Goal: Information Seeking & Learning: Learn about a topic

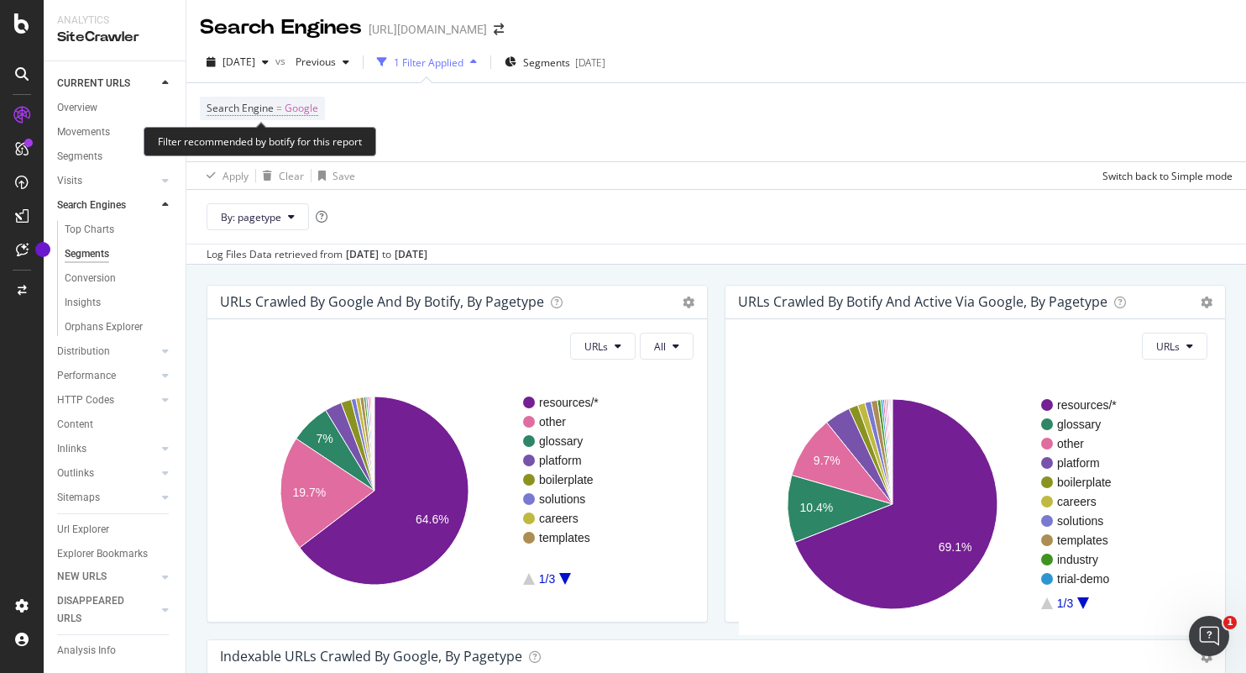
click at [310, 110] on span "Google" at bounding box center [302, 109] width 34 height 24
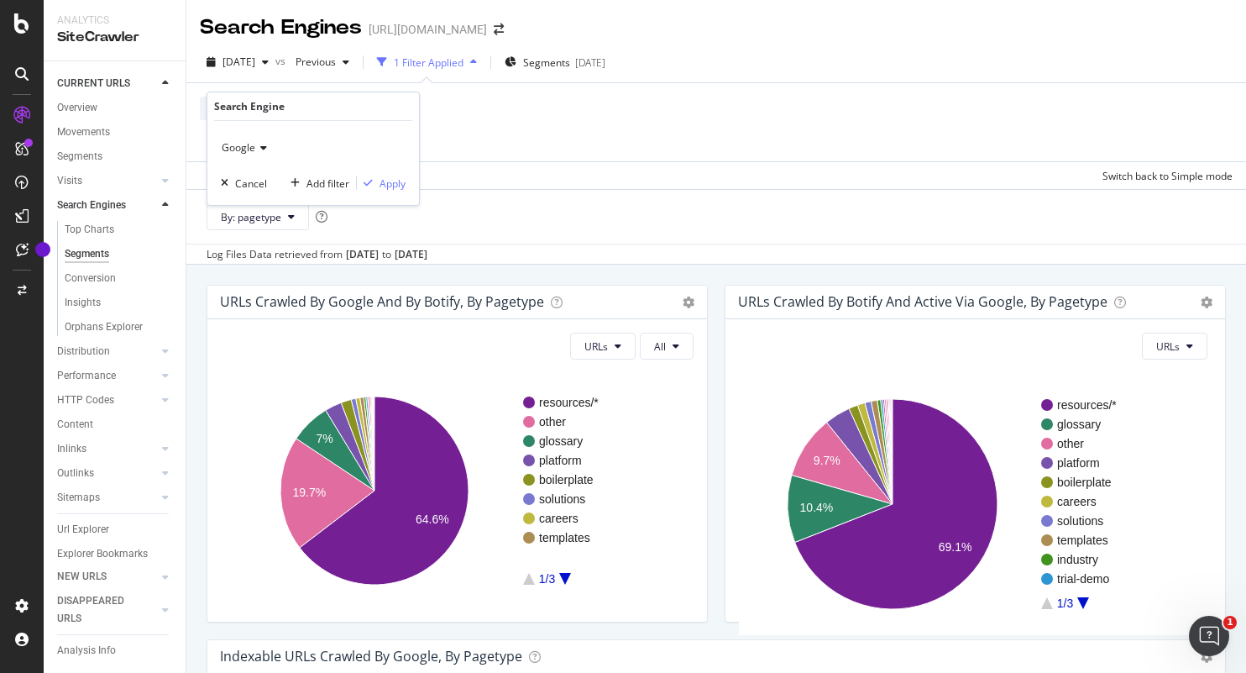
click at [258, 145] on icon at bounding box center [261, 148] width 12 height 10
click at [265, 224] on div "OpenAI" at bounding box center [315, 226] width 180 height 22
click at [394, 176] on div "Apply" at bounding box center [393, 183] width 26 height 14
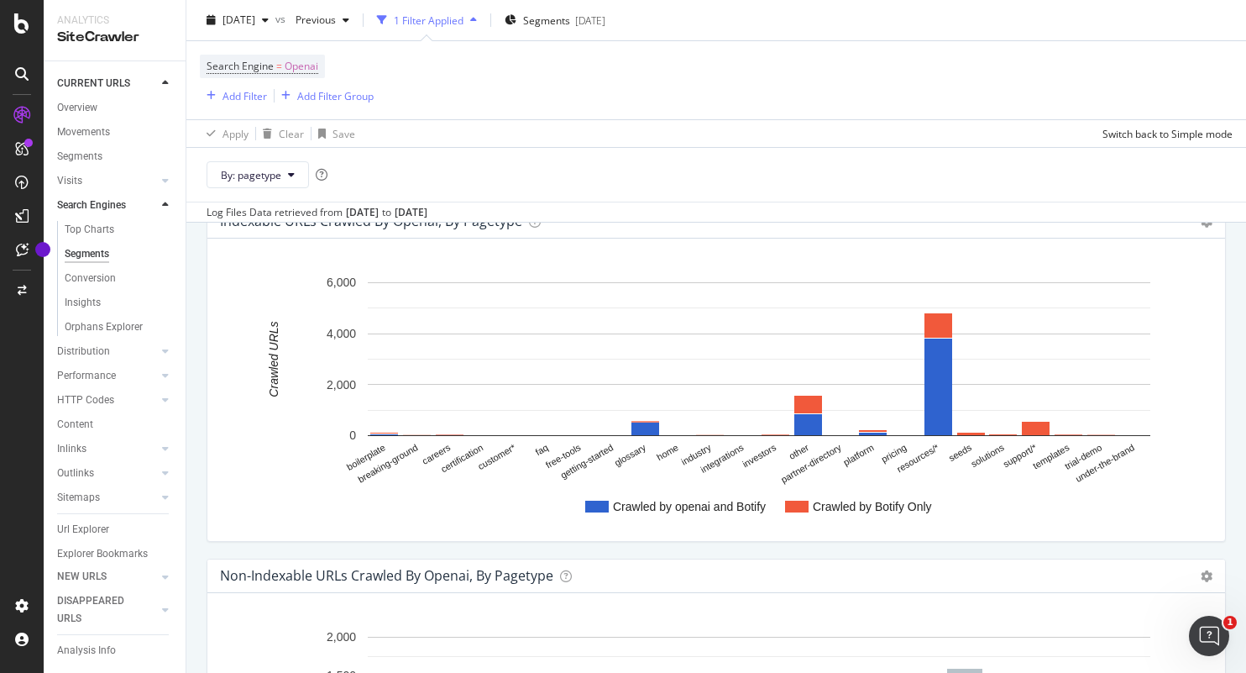
scroll to position [402, 0]
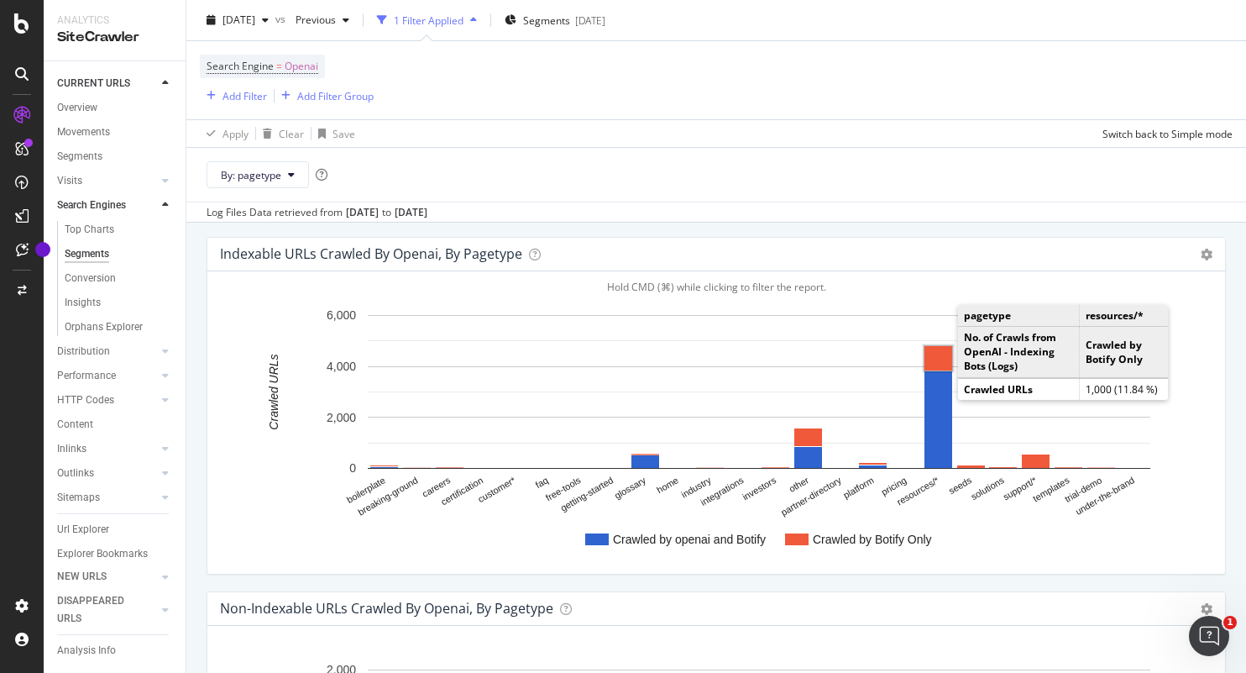
click at [938, 348] on rect "A chart." at bounding box center [939, 358] width 28 height 24
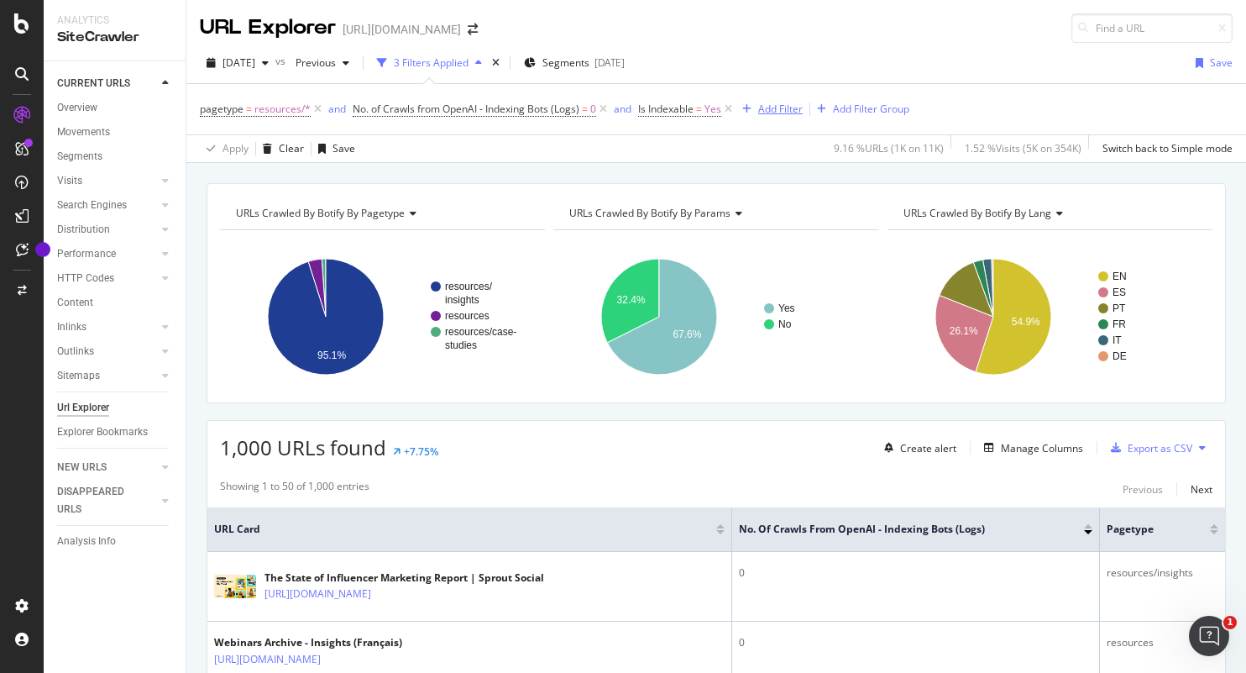
click at [780, 107] on div "Add Filter" at bounding box center [780, 109] width 45 height 14
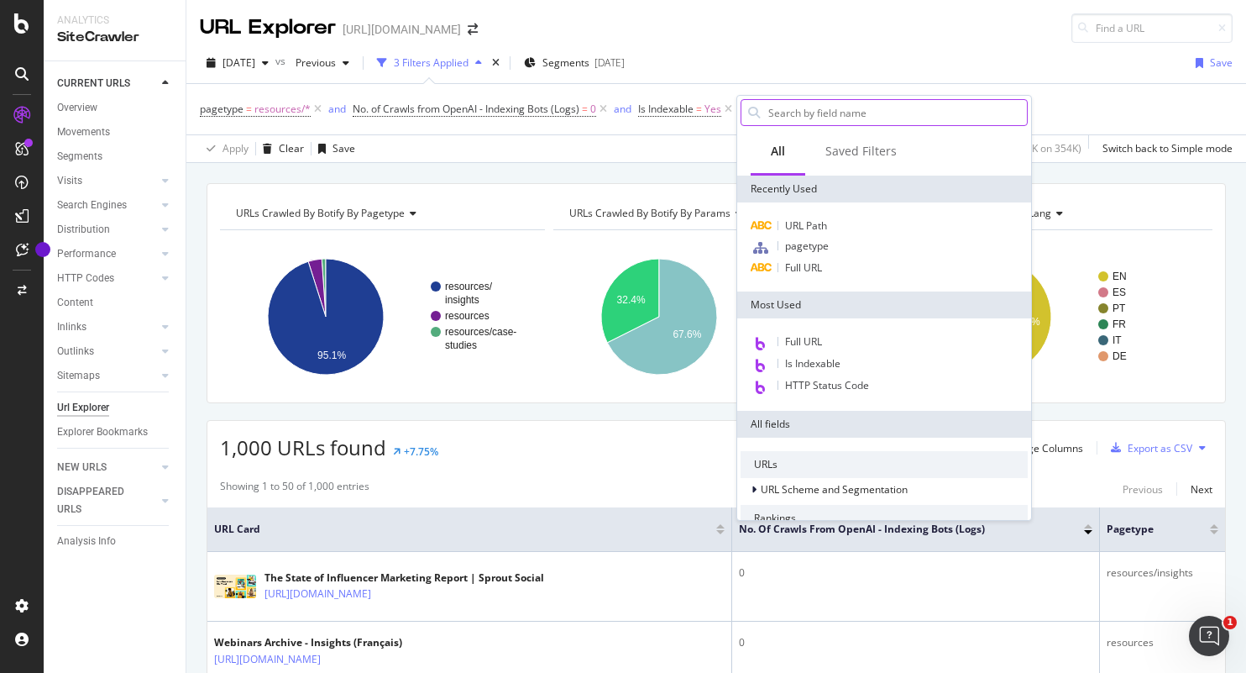
click at [801, 114] on input "text" at bounding box center [897, 112] width 260 height 25
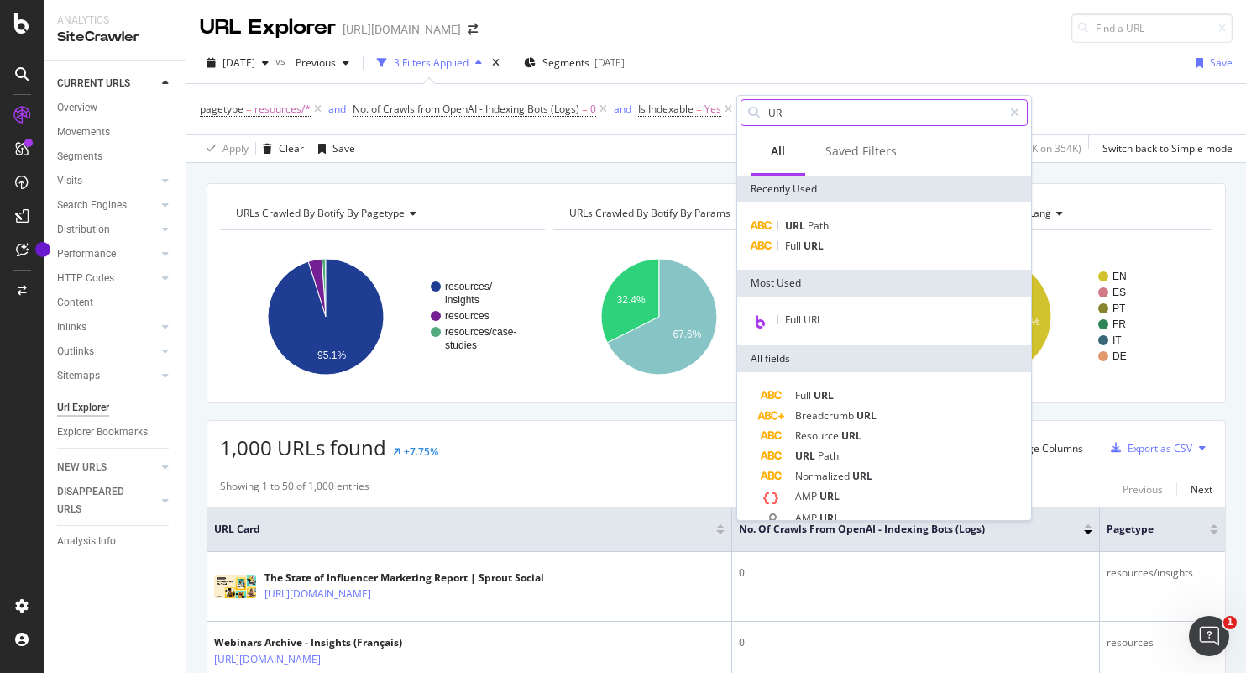
type input "U"
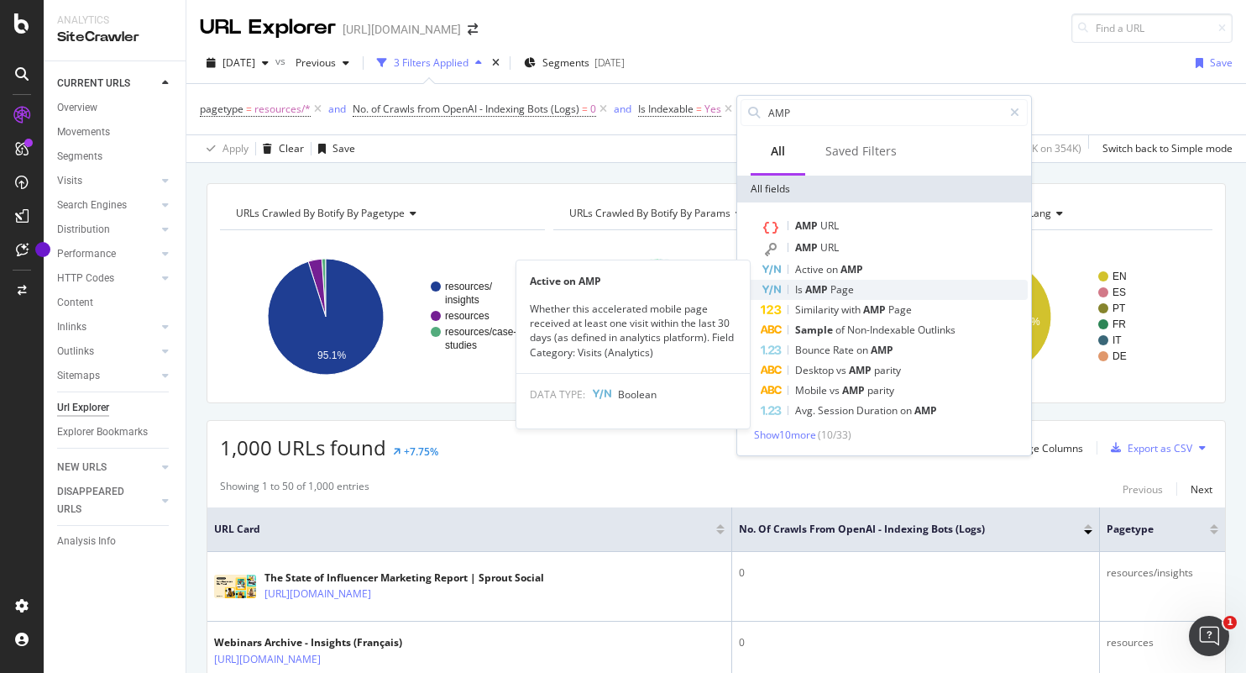
type input "AMP"
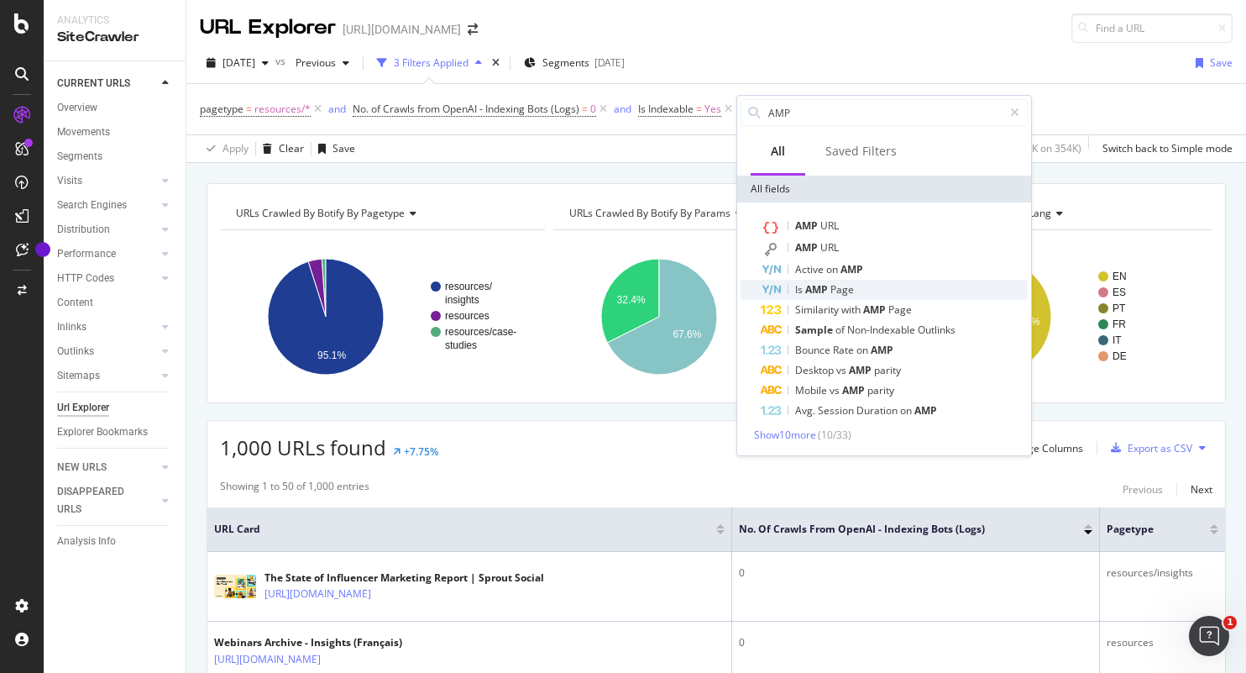
click at [835, 290] on span "Page" at bounding box center [843, 289] width 24 height 14
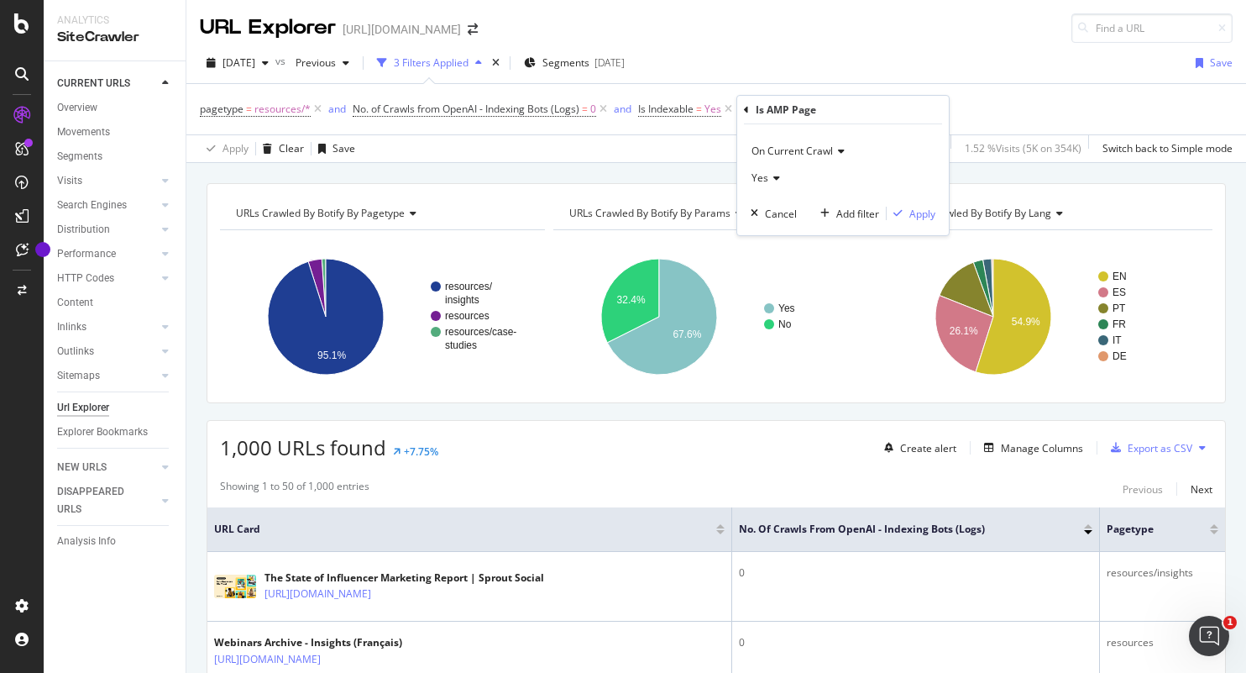
click at [772, 177] on icon at bounding box center [774, 178] width 12 height 10
click at [792, 235] on div "No" at bounding box center [845, 234] width 180 height 22
click at [765, 173] on icon at bounding box center [771, 178] width 12 height 10
click at [773, 206] on span "Yes" at bounding box center [767, 213] width 17 height 14
click at [914, 215] on div "Apply" at bounding box center [922, 214] width 26 height 14
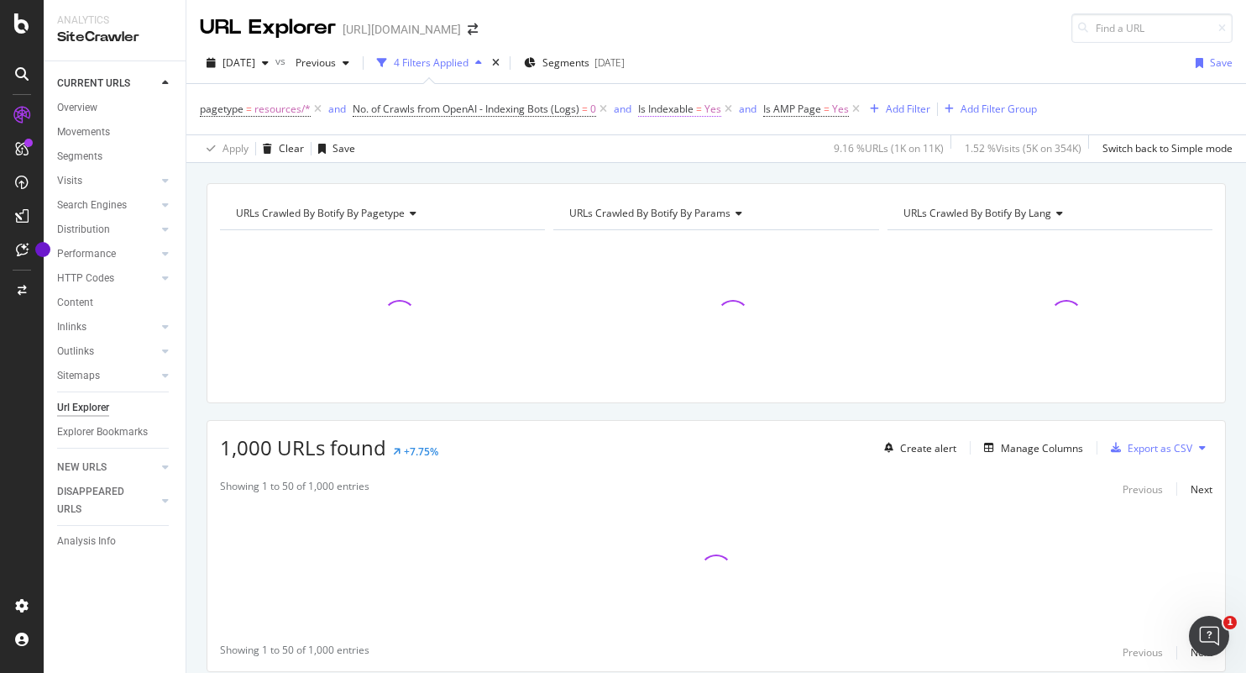
click at [710, 109] on span "Yes" at bounding box center [713, 109] width 17 height 24
click at [679, 172] on icon at bounding box center [677, 175] width 12 height 10
click at [678, 229] on div "No" at bounding box center [748, 232] width 180 height 22
click at [825, 209] on div "Apply" at bounding box center [825, 211] width 26 height 14
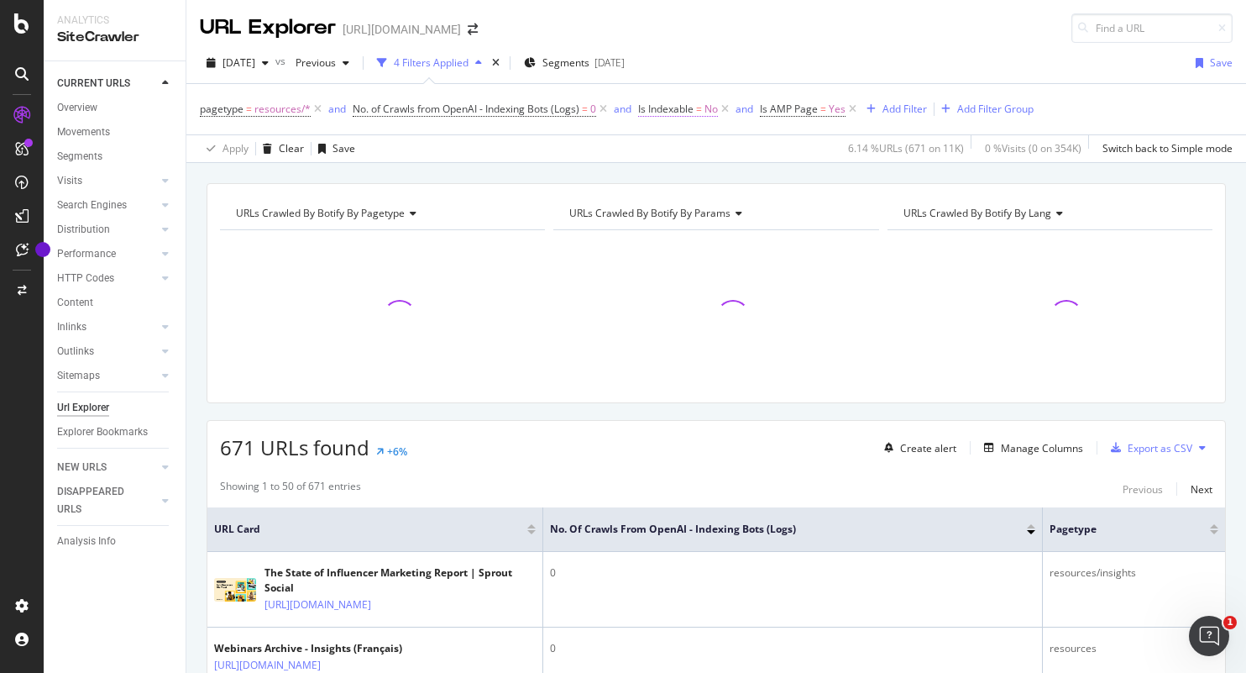
click at [695, 111] on span "Is Indexable = No" at bounding box center [678, 109] width 80 height 15
click at [672, 172] on icon at bounding box center [674, 175] width 12 height 10
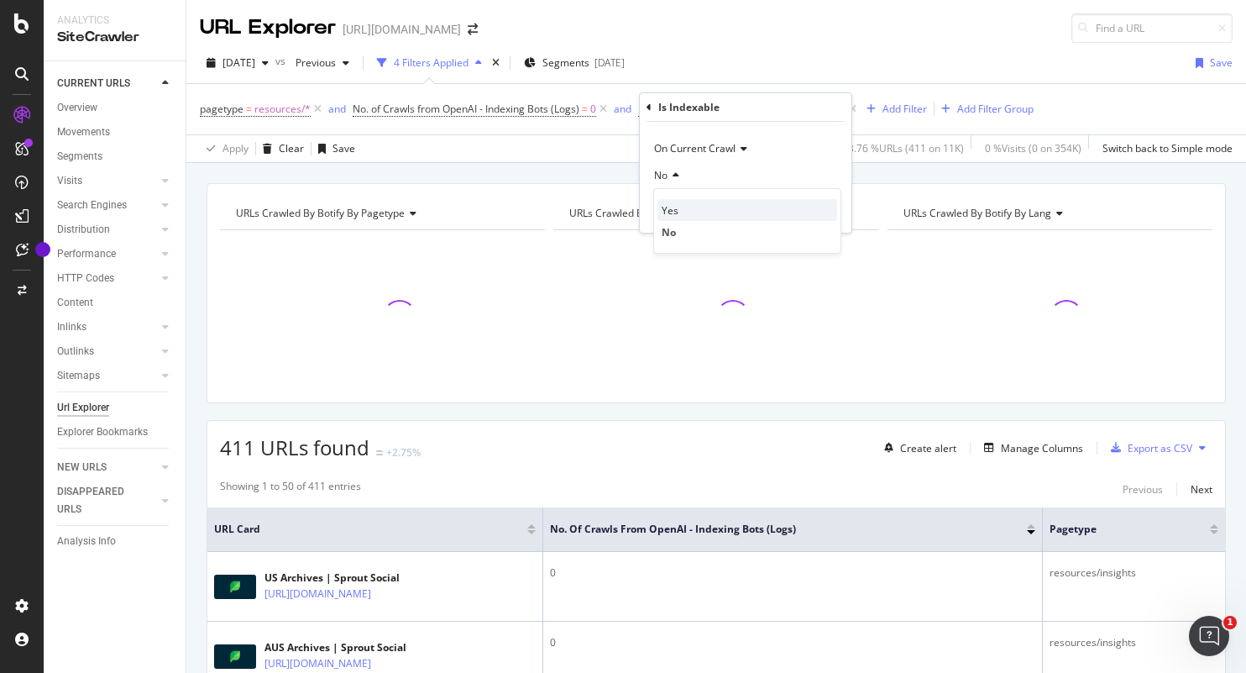
click at [671, 202] on div "Yes" at bounding box center [748, 210] width 180 height 22
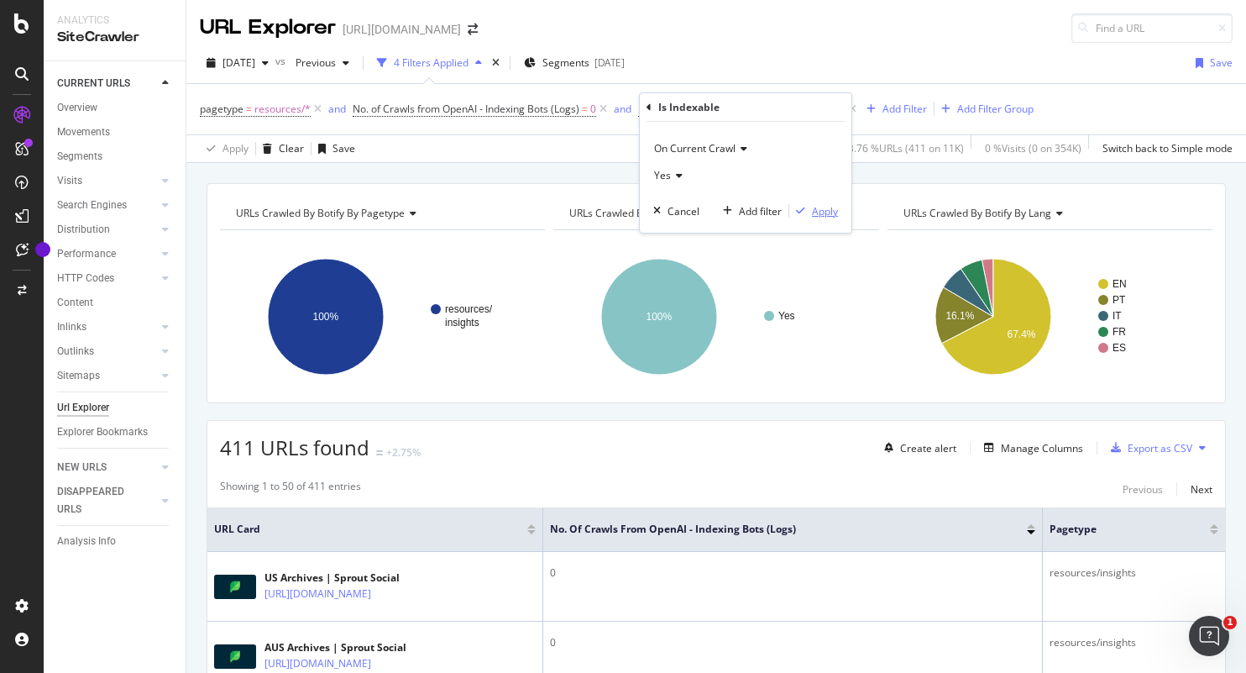
click at [822, 207] on div "Apply" at bounding box center [825, 211] width 26 height 14
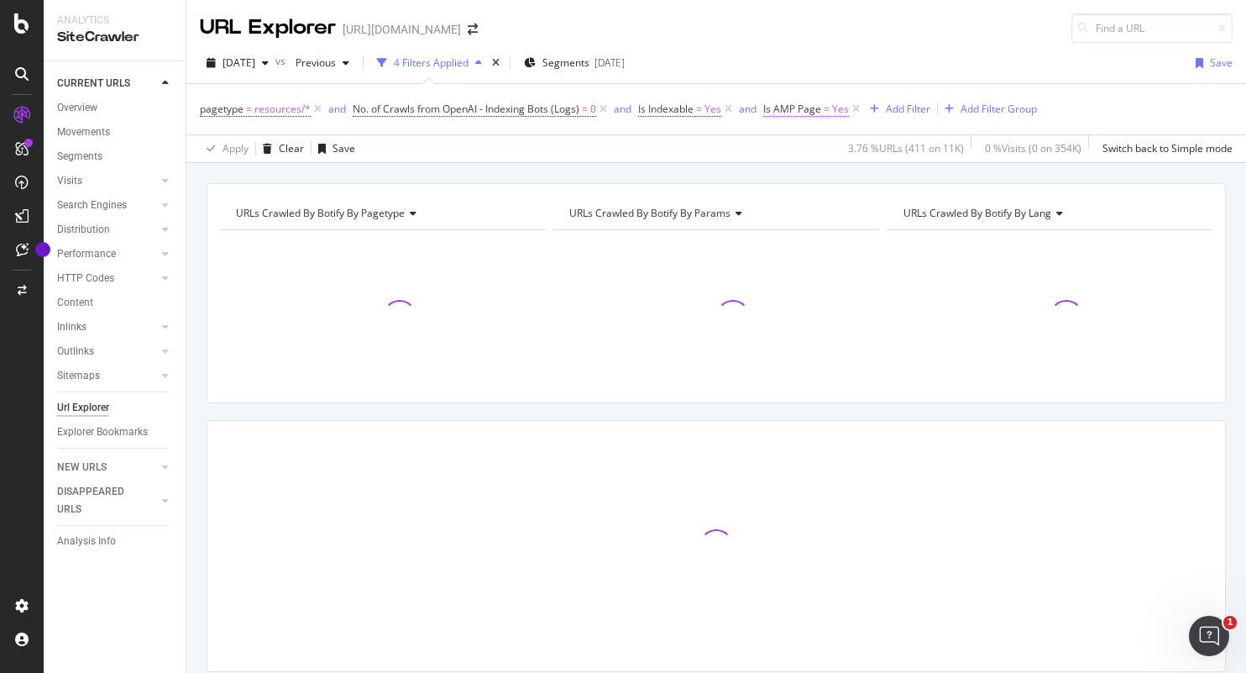
click at [837, 110] on span "Yes" at bounding box center [840, 109] width 17 height 24
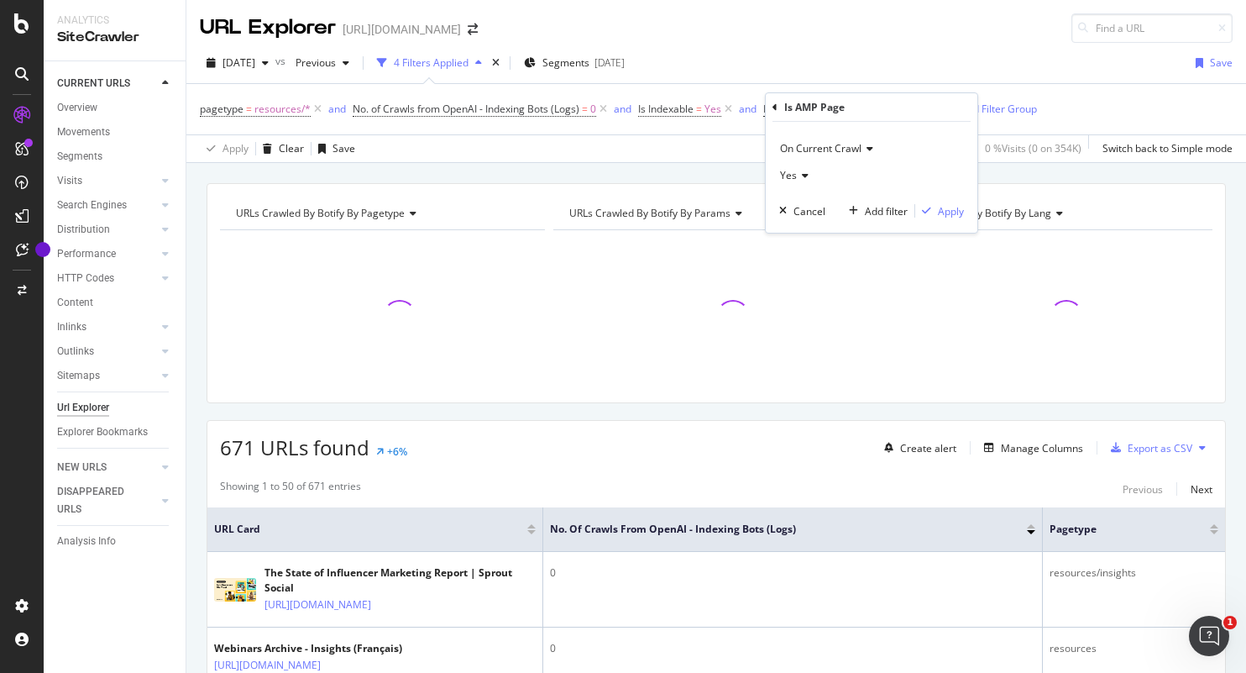
click at [810, 176] on div "Yes" at bounding box center [871, 175] width 185 height 27
click at [800, 225] on span "No" at bounding box center [794, 232] width 13 height 14
click at [958, 207] on div "Apply" at bounding box center [951, 211] width 26 height 14
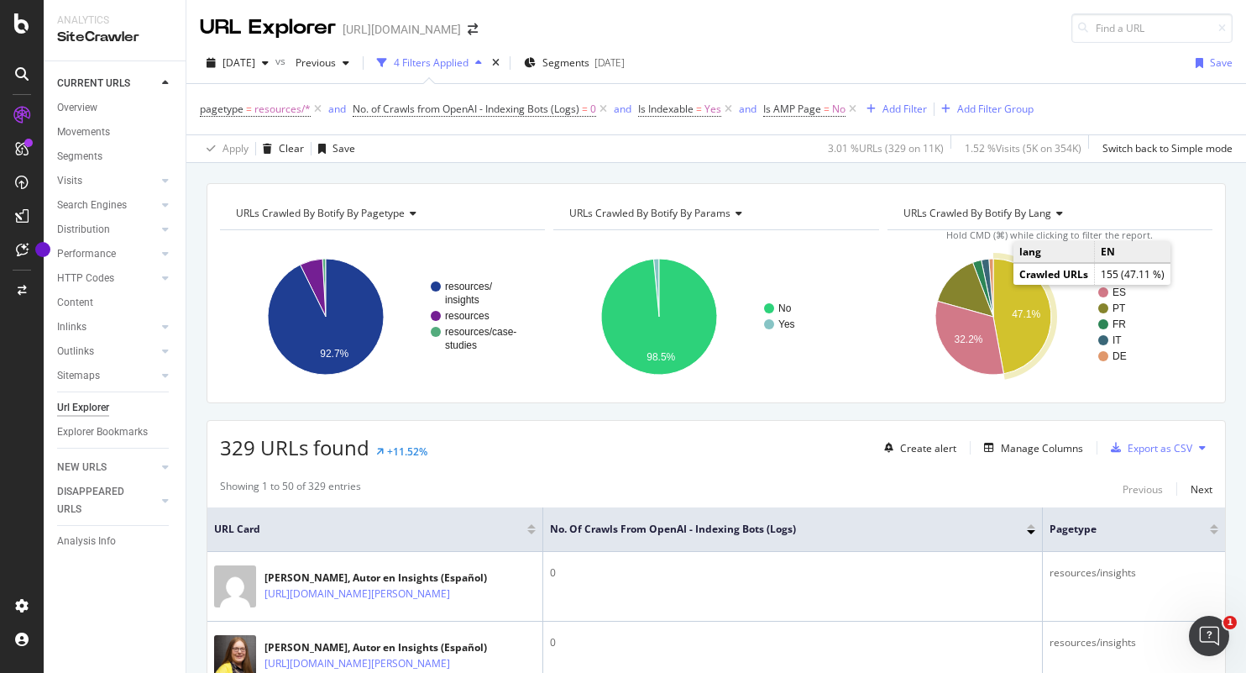
click at [1013, 311] on text "47.1%" at bounding box center [1026, 314] width 29 height 12
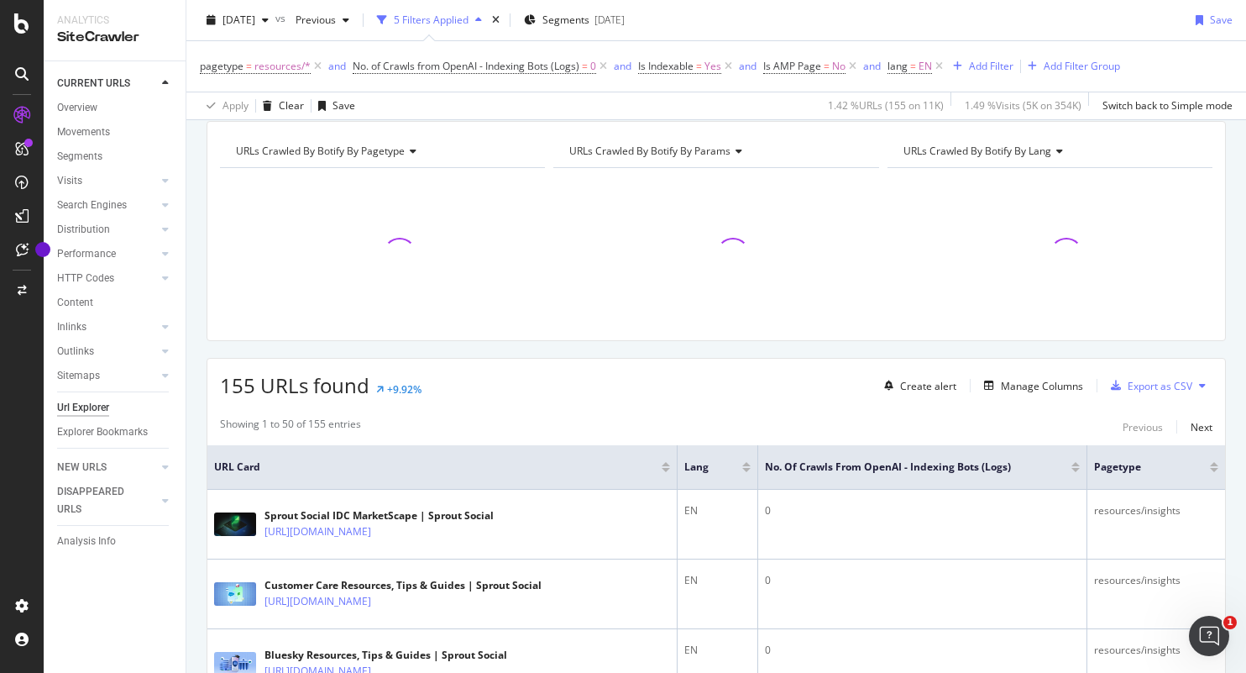
scroll to position [164, 0]
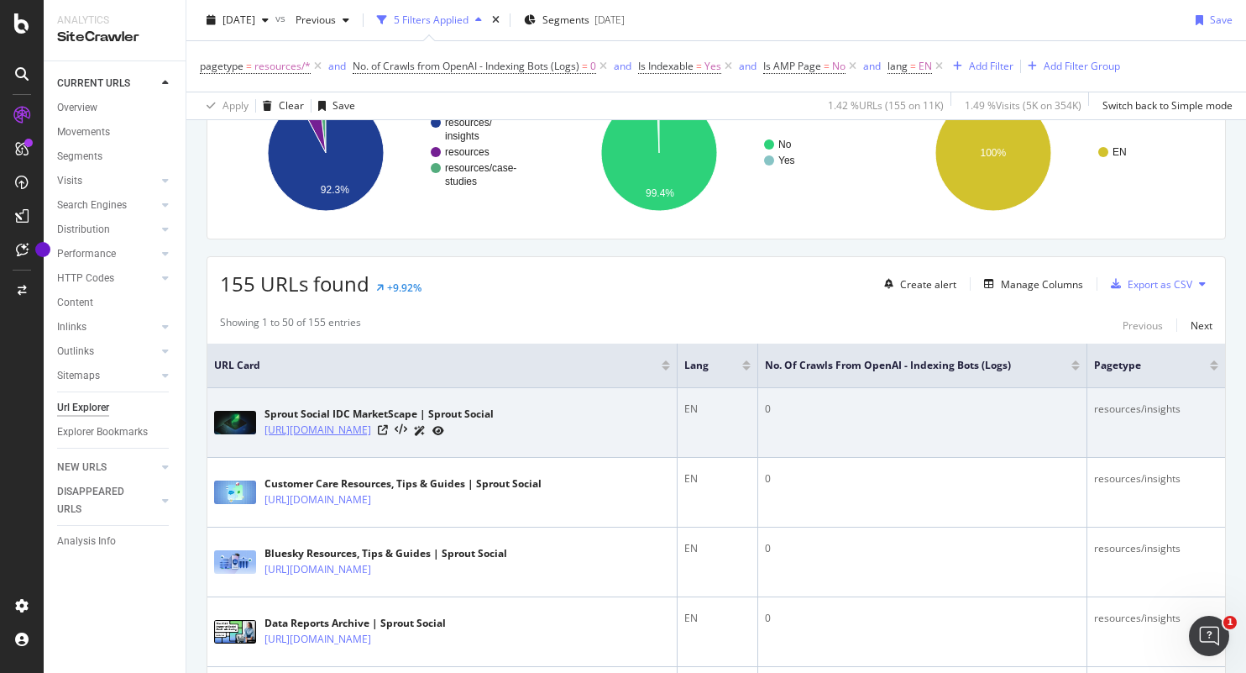
drag, startPoint x: 530, startPoint y: 432, endPoint x: 264, endPoint y: 431, distance: 266.2
click at [265, 431] on div "https://sproutsocial.com/insights/data/idc-marketscape/" at bounding box center [379, 431] width 229 height 18
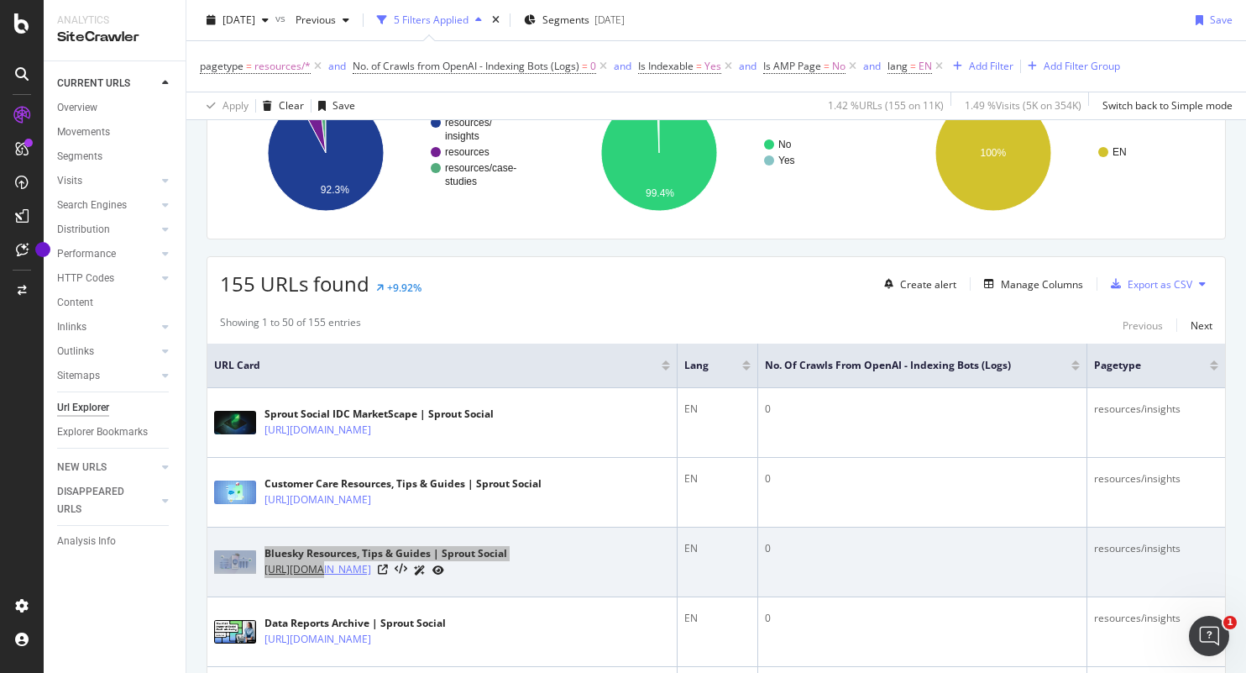
drag, startPoint x: 258, startPoint y: 573, endPoint x: 311, endPoint y: 574, distance: 52.9
click at [311, 574] on div "Bluesky Resources, Tips & Guides | Sprout Social https://sproutsocial.com/insig…" at bounding box center [442, 562] width 456 height 42
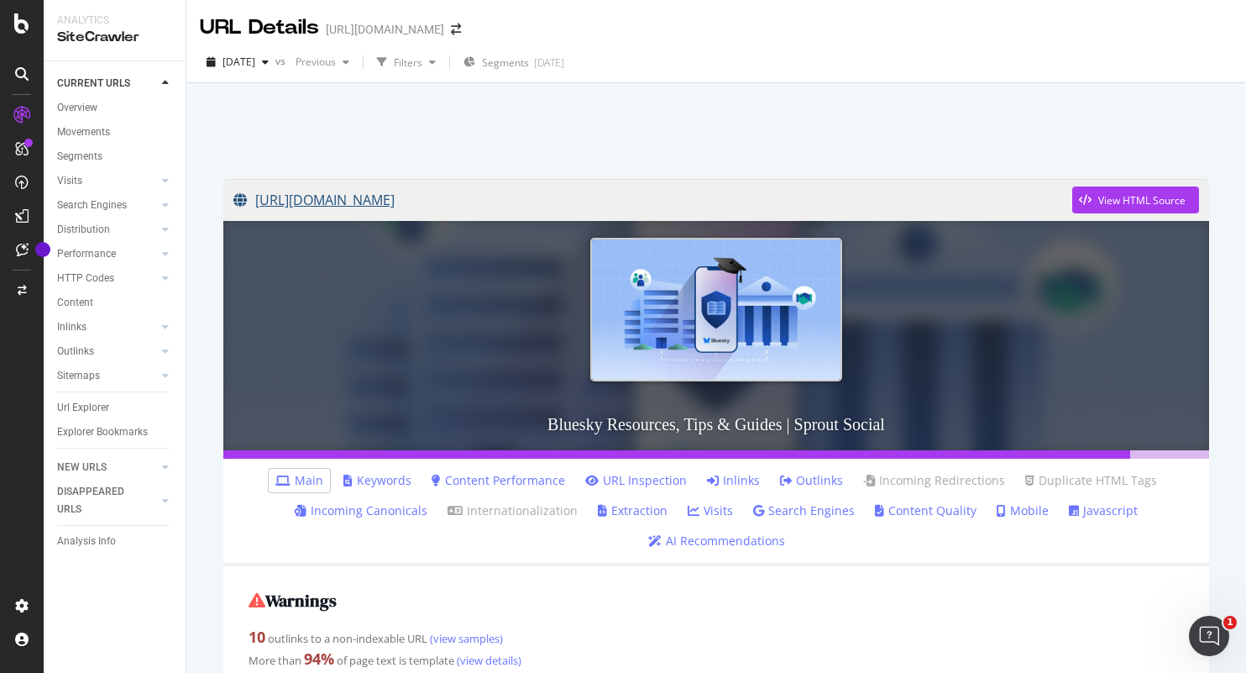
click at [446, 206] on link "[URL][DOMAIN_NAME]" at bounding box center [652, 200] width 839 height 42
